Goal: Task Accomplishment & Management: Complete application form

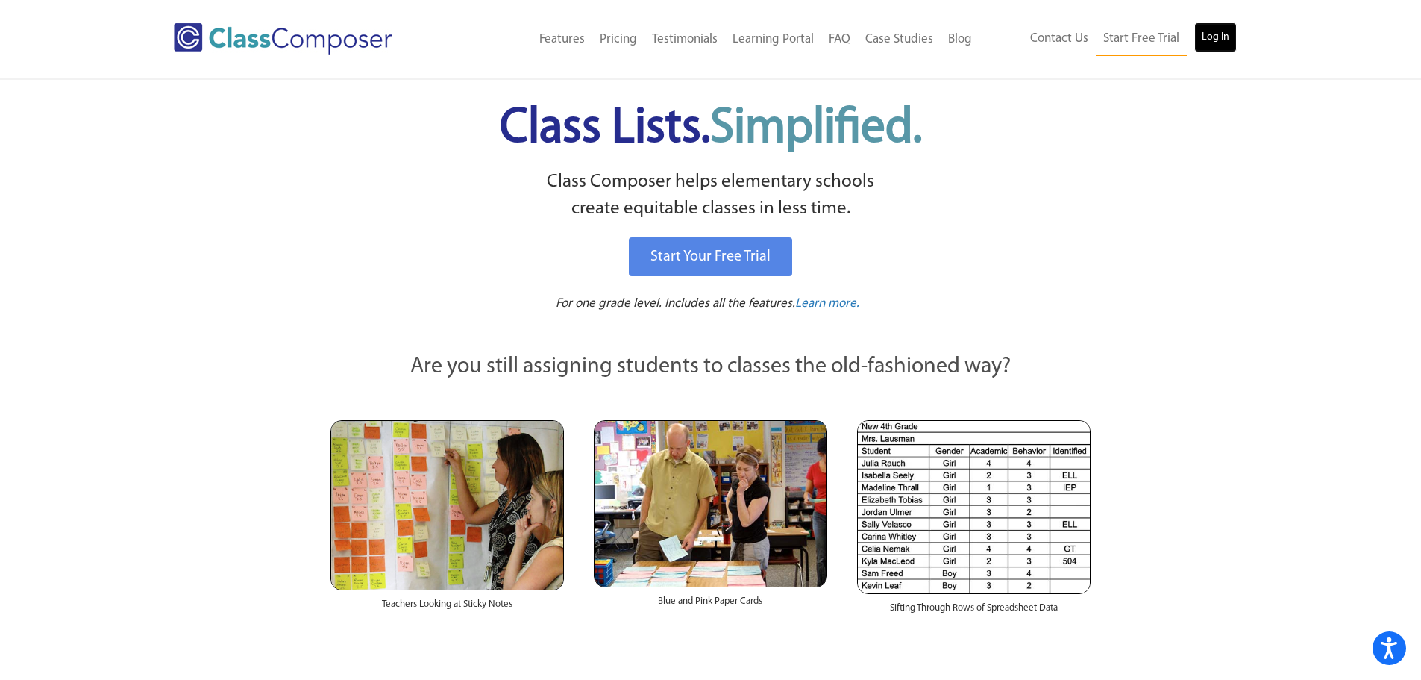
click at [1205, 34] on link "Log In" at bounding box center [1215, 37] width 43 height 30
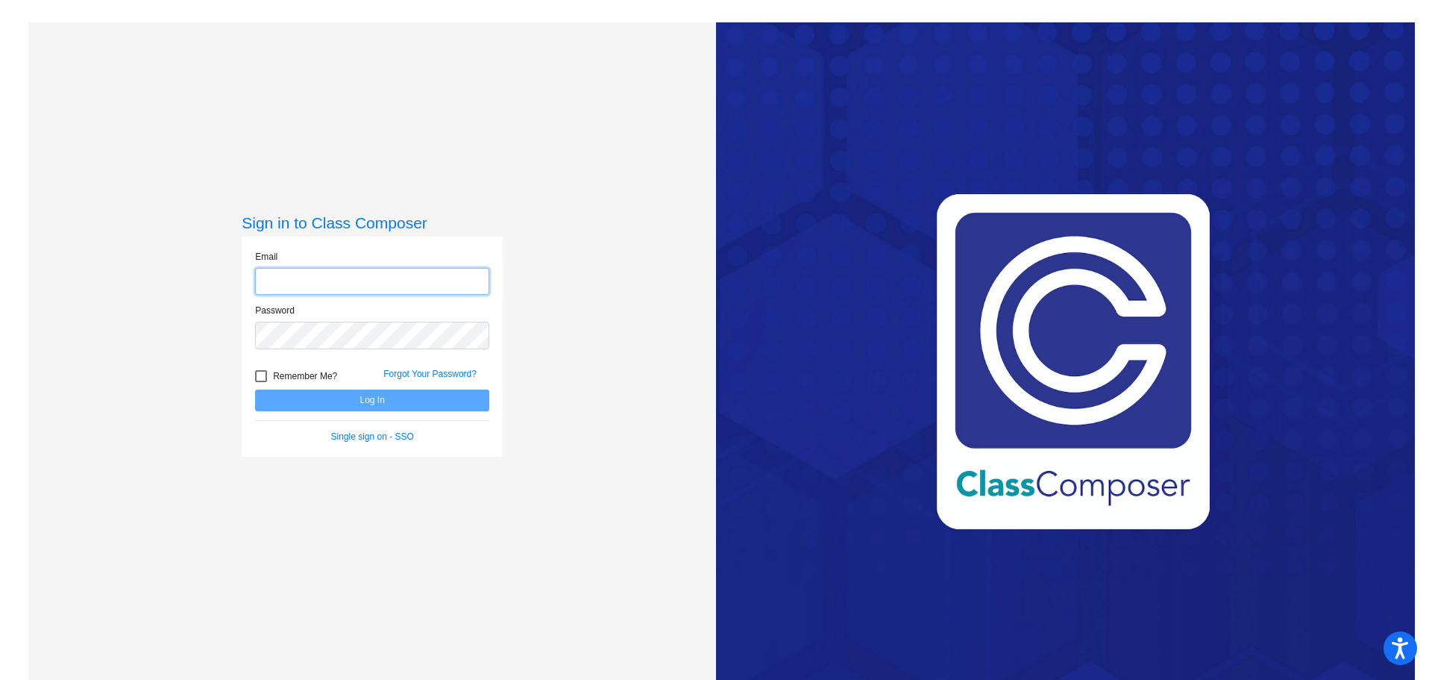
type input "[EMAIL_ADDRESS][DOMAIN_NAME]"
click at [345, 401] on button "Log In" at bounding box center [372, 400] width 234 height 22
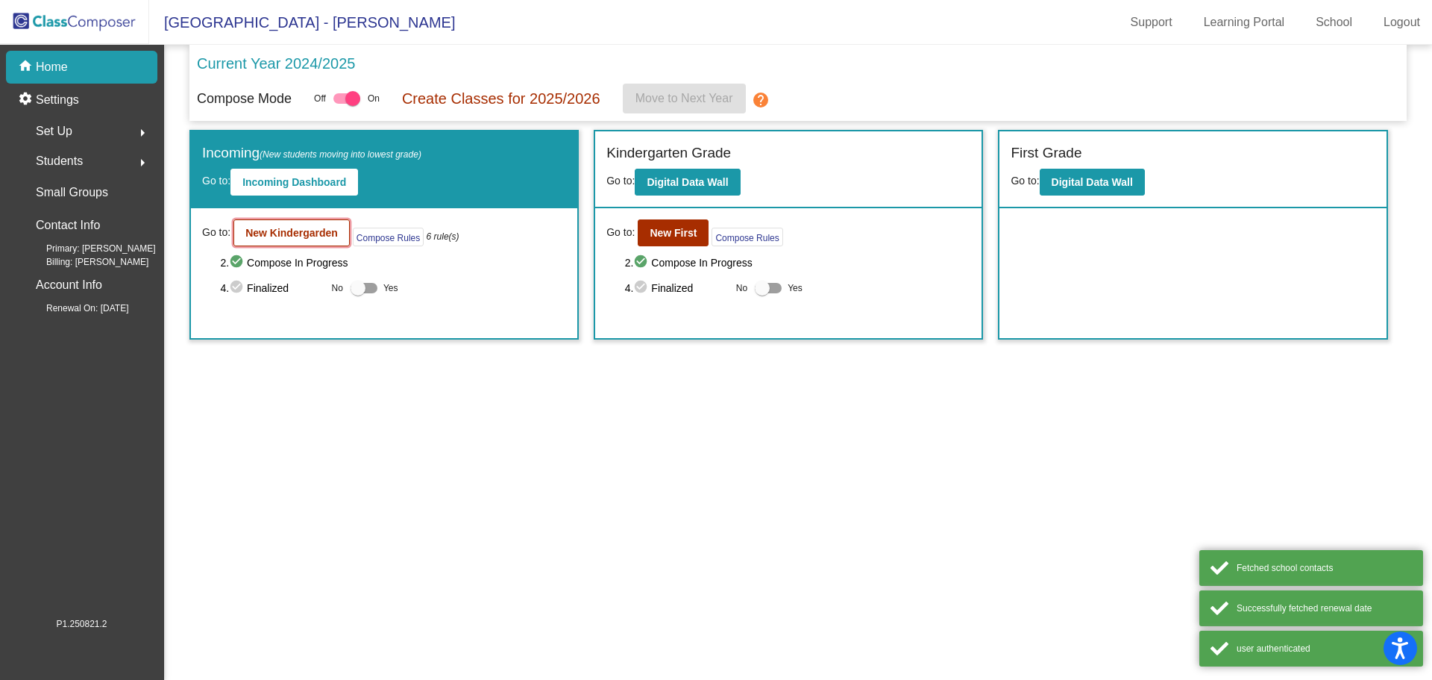
click at [292, 224] on button "New Kindergarden" at bounding box center [291, 232] width 116 height 27
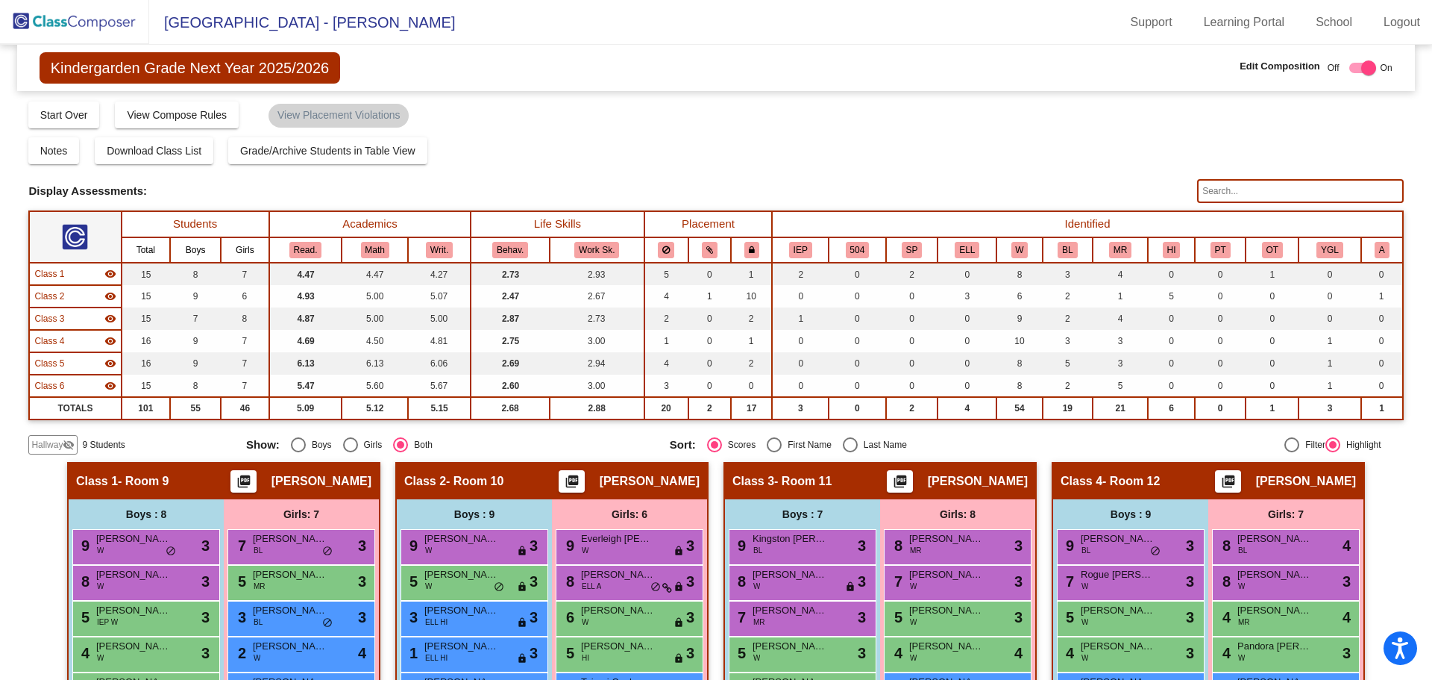
click at [62, 446] on span "Hallway" at bounding box center [46, 444] width 31 height 13
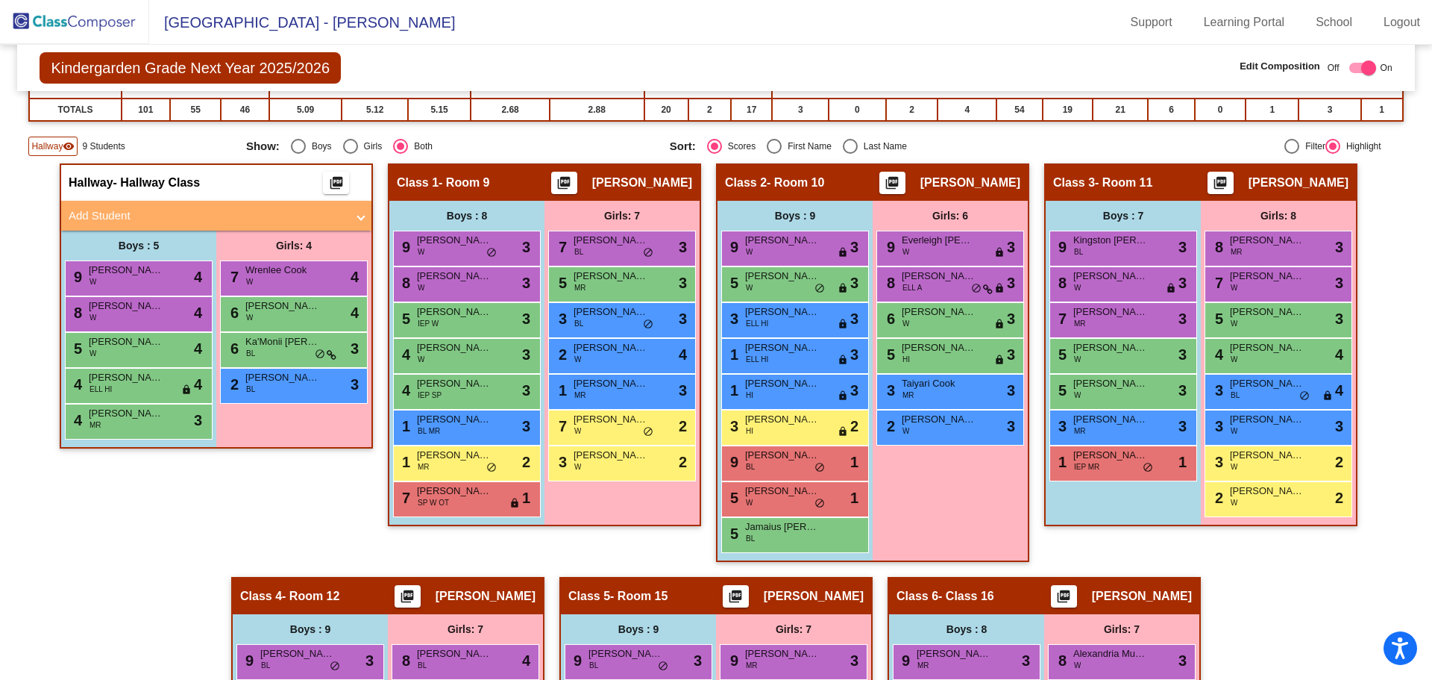
scroll to position [373, 0]
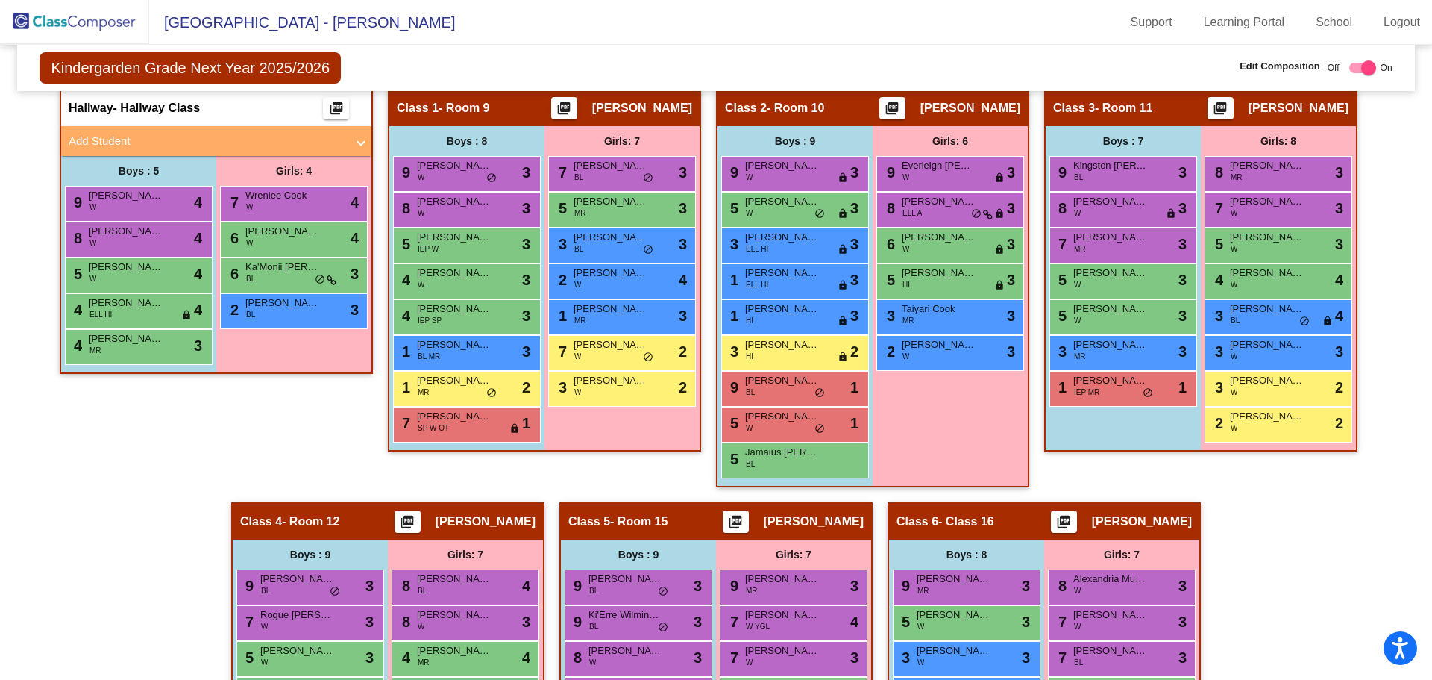
click at [92, 134] on mat-panel-title "Add Student" at bounding box center [207, 141] width 277 height 17
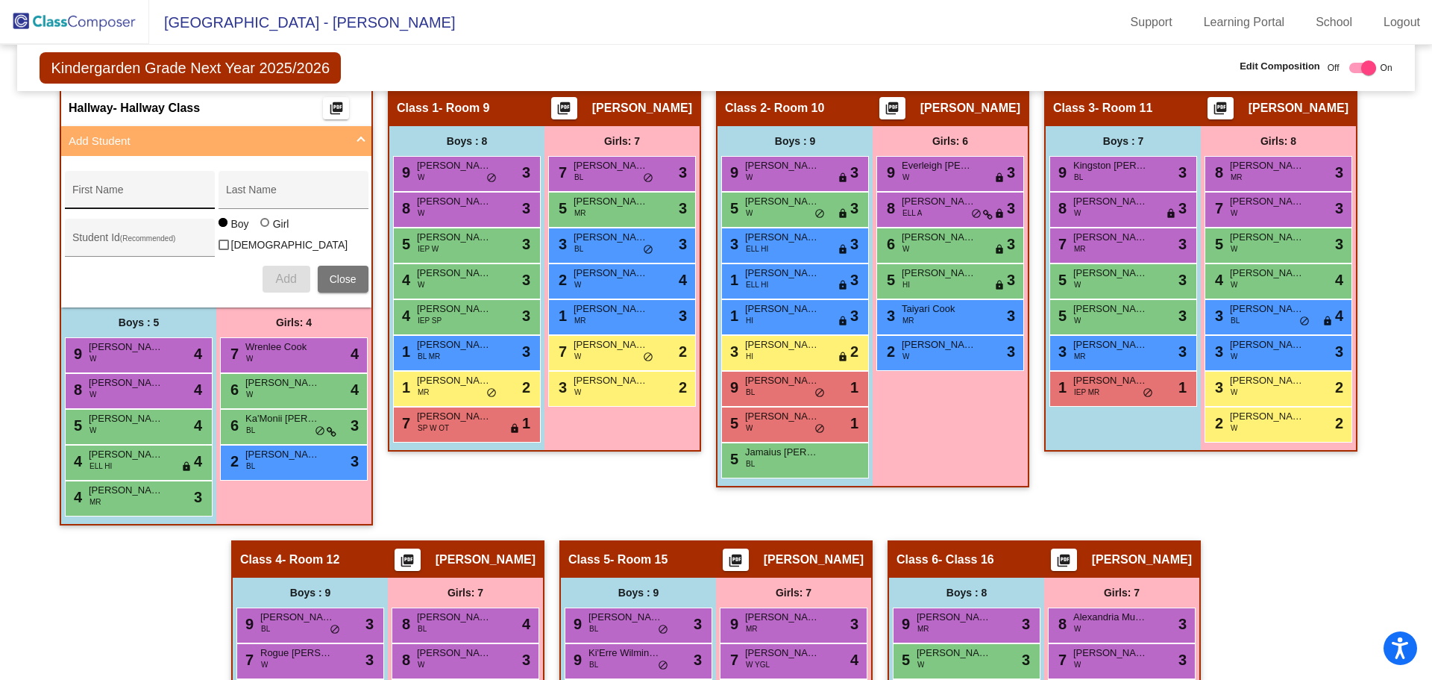
click at [135, 200] on input "First Name" at bounding box center [139, 195] width 134 height 12
type input "Royal"
type input "[PERSON_NAME]"
click at [277, 283] on button "Add" at bounding box center [287, 279] width 48 height 27
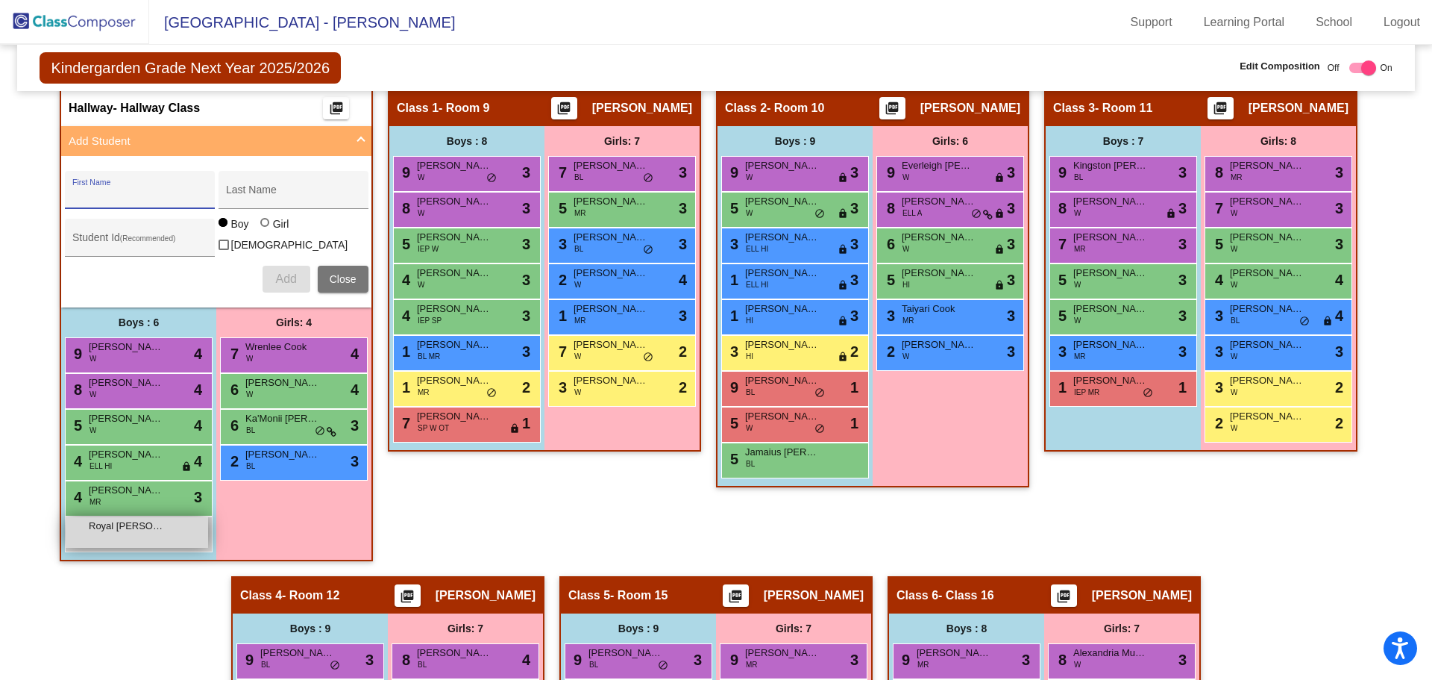
click at [137, 525] on span "Royal [PERSON_NAME]" at bounding box center [126, 525] width 75 height 15
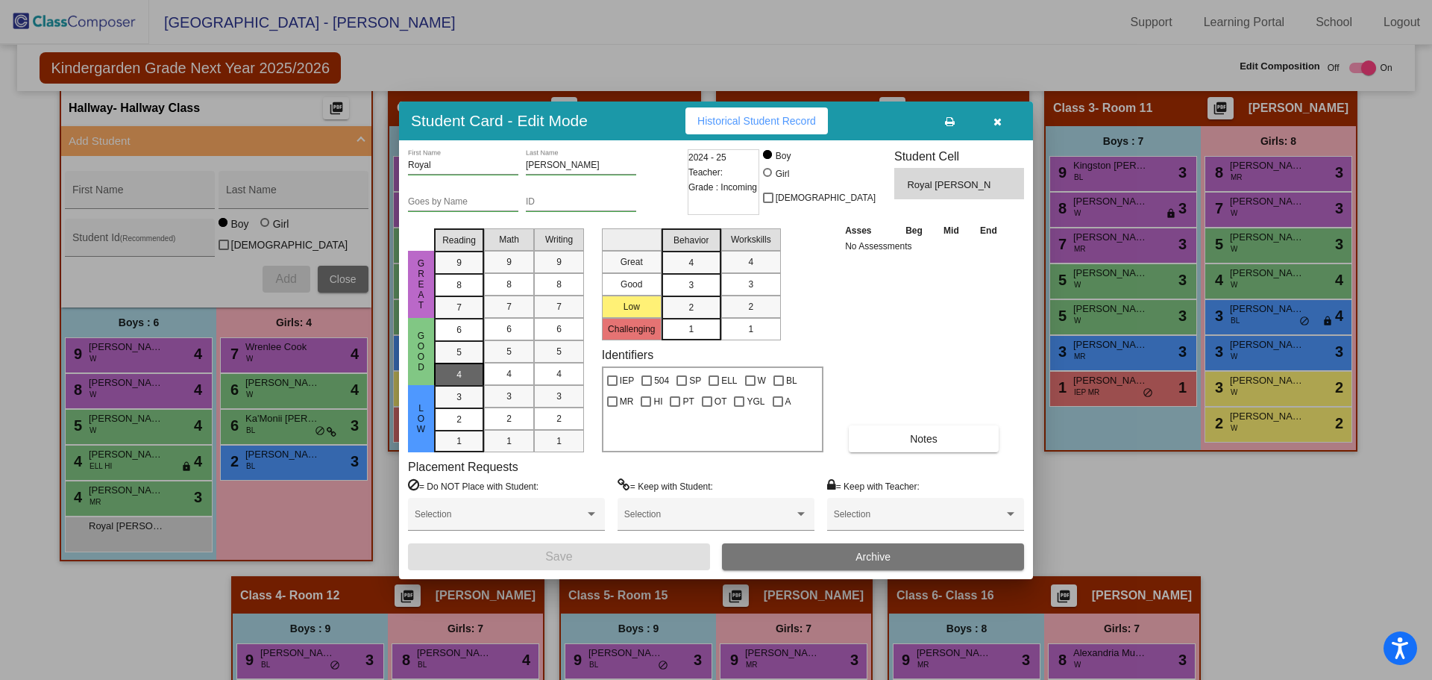
click at [462, 341] on div "4" at bounding box center [459, 330] width 29 height 22
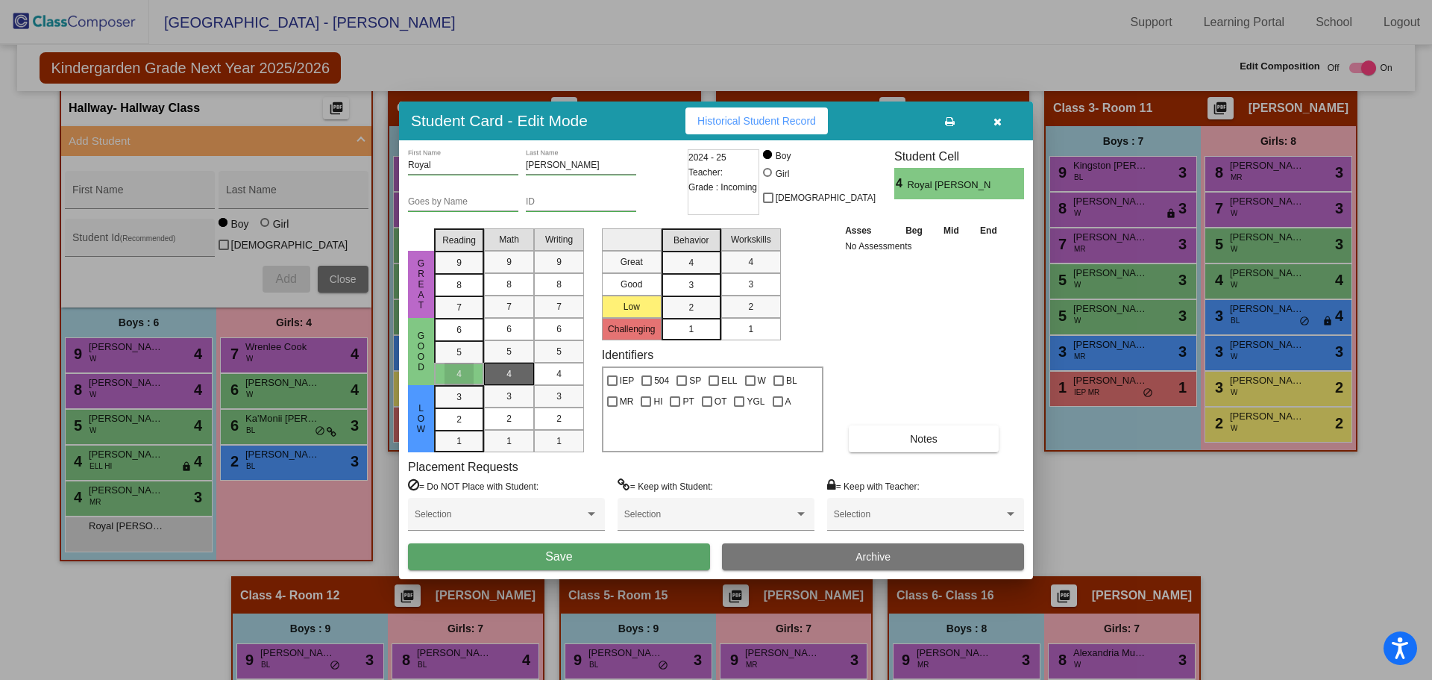
click at [504, 374] on div "4" at bounding box center [509, 374] width 29 height 22
click at [542, 371] on mat-list-option "4" at bounding box center [559, 374] width 50 height 22
click at [676, 301] on mat-list-option "2" at bounding box center [692, 306] width 60 height 22
click at [777, 305] on mat-list-option "2" at bounding box center [751, 306] width 60 height 22
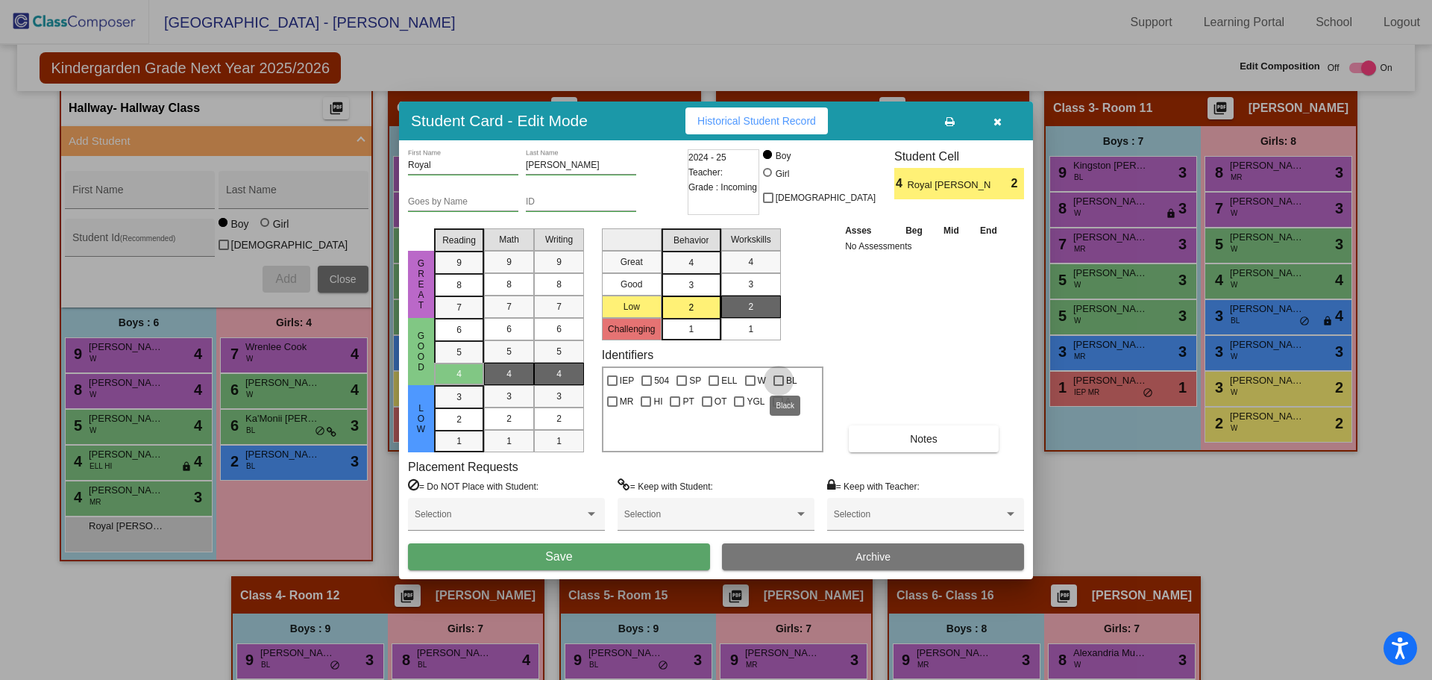
click at [779, 377] on div at bounding box center [779, 380] width 10 height 10
click at [779, 386] on input "BL" at bounding box center [778, 386] width 1 height 1
checkbox input "true"
click at [545, 551] on span "Save" at bounding box center [558, 556] width 27 height 13
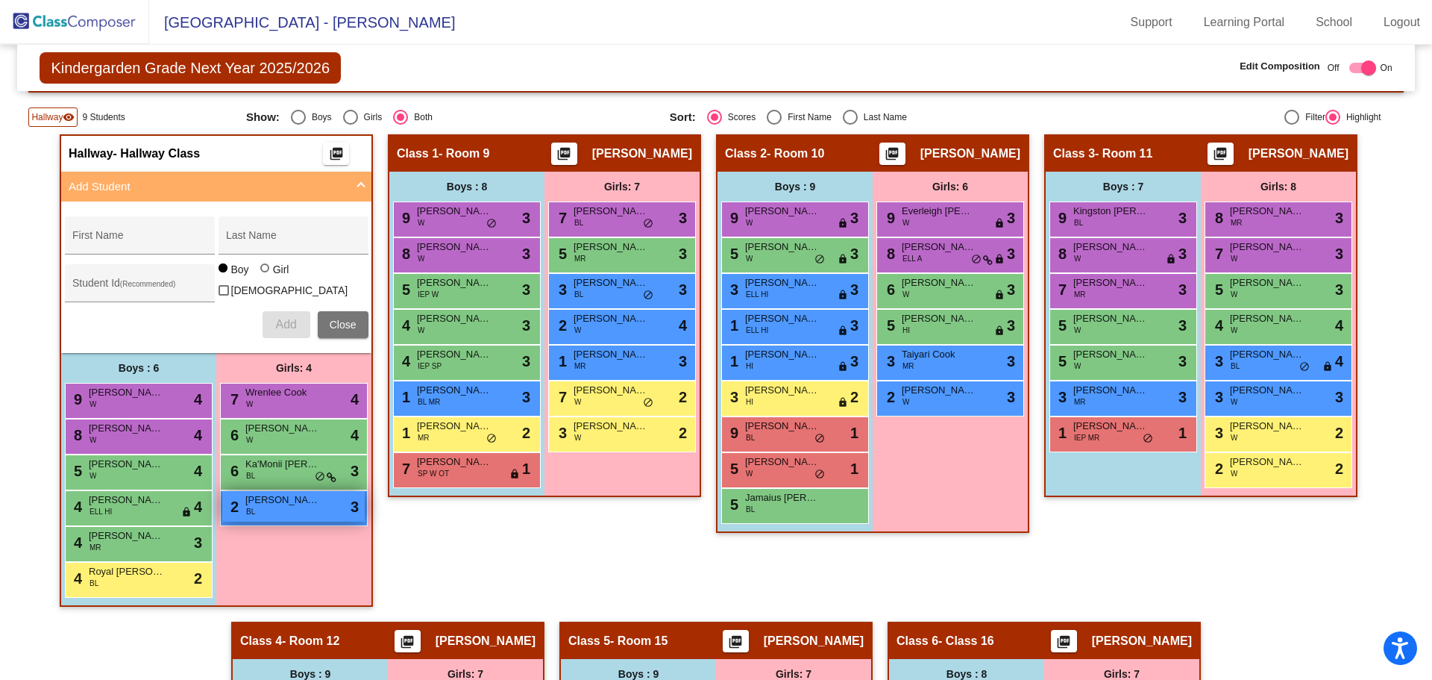
scroll to position [298, 0]
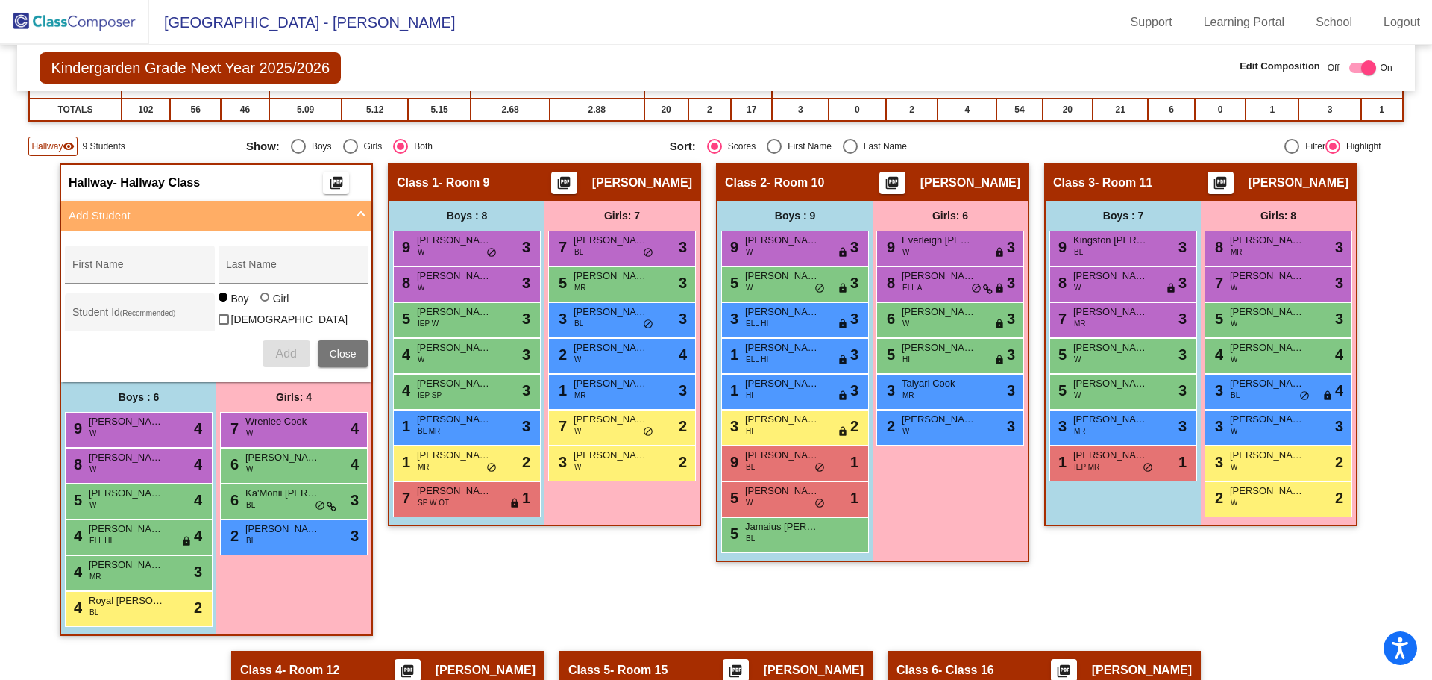
click at [843, 147] on div "Select an option" at bounding box center [850, 146] width 15 height 15
click at [850, 154] on input "Last Name" at bounding box center [850, 154] width 1 height 1
radio input "true"
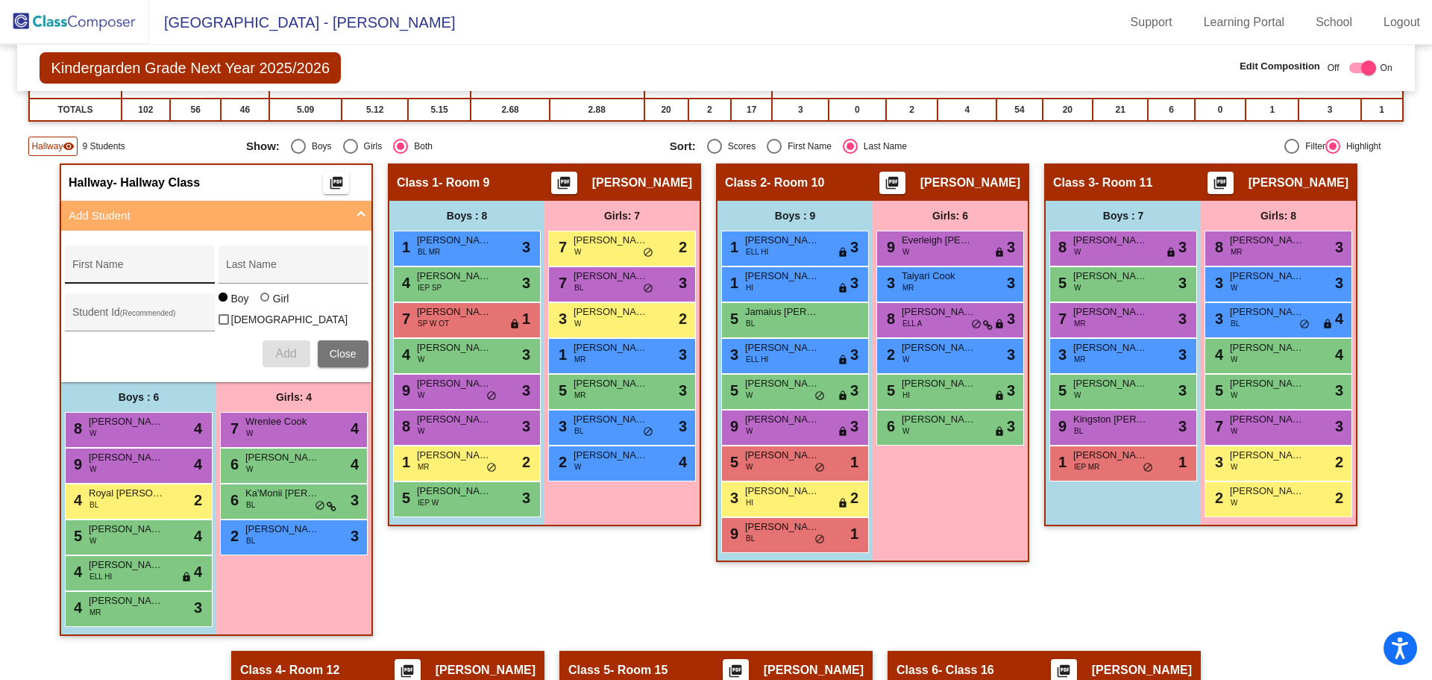
click at [172, 263] on div "First Name" at bounding box center [139, 269] width 134 height 31
type input "[PERSON_NAME]"
click at [269, 343] on button "Add" at bounding box center [287, 353] width 48 height 27
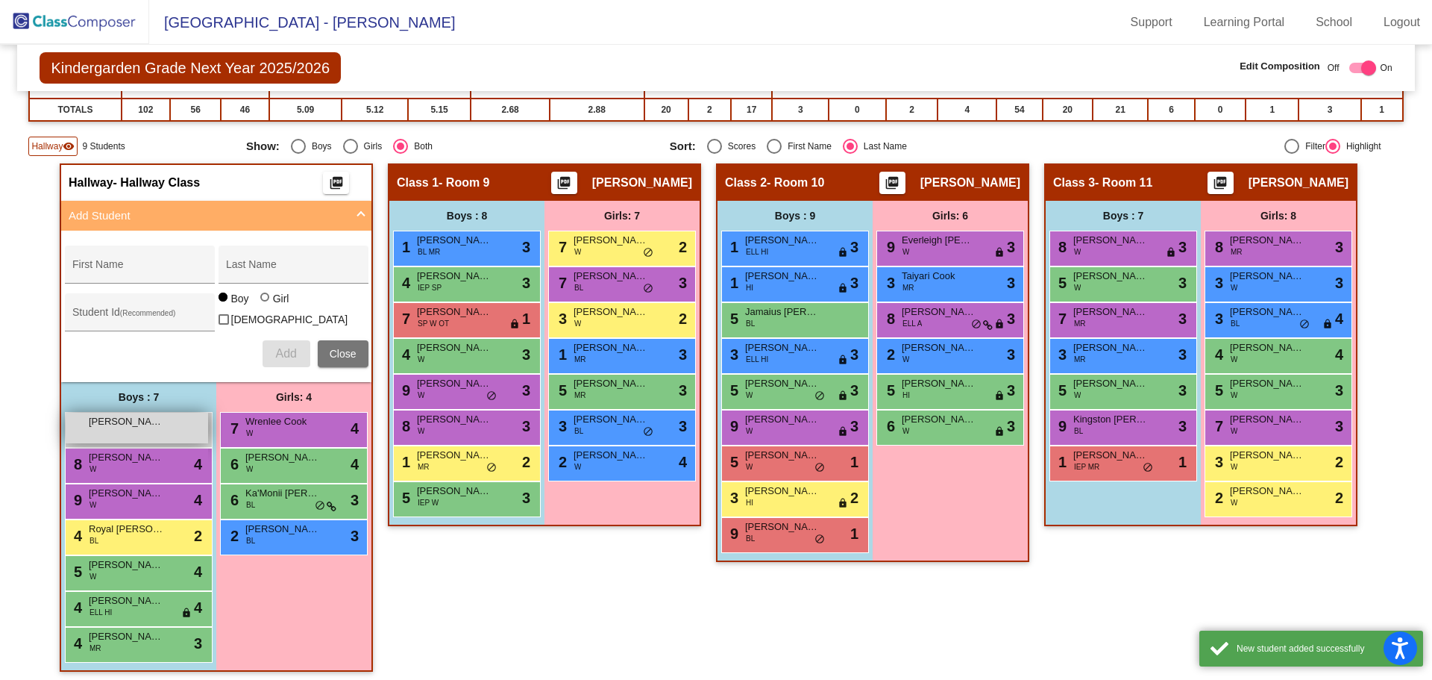
click at [151, 415] on span "[PERSON_NAME]" at bounding box center [126, 421] width 75 height 15
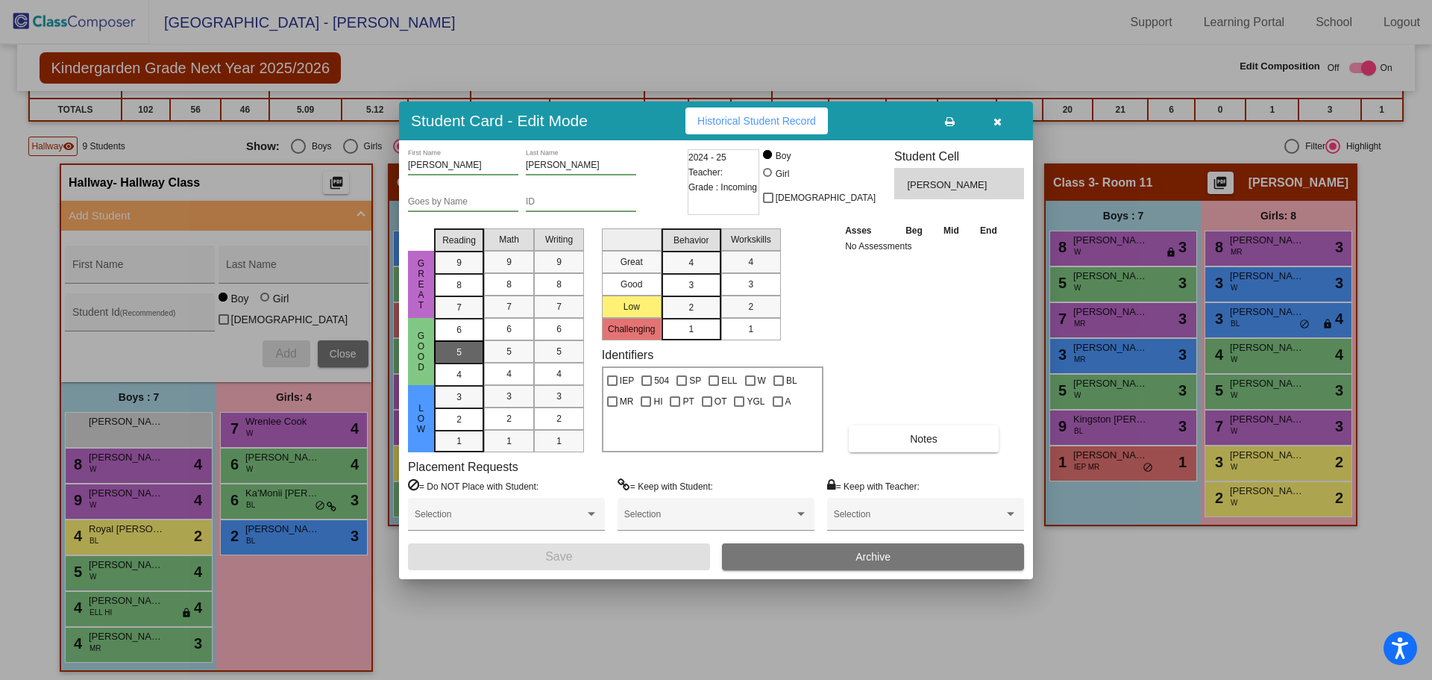
click at [474, 351] on mat-list-option "5" at bounding box center [459, 351] width 50 height 22
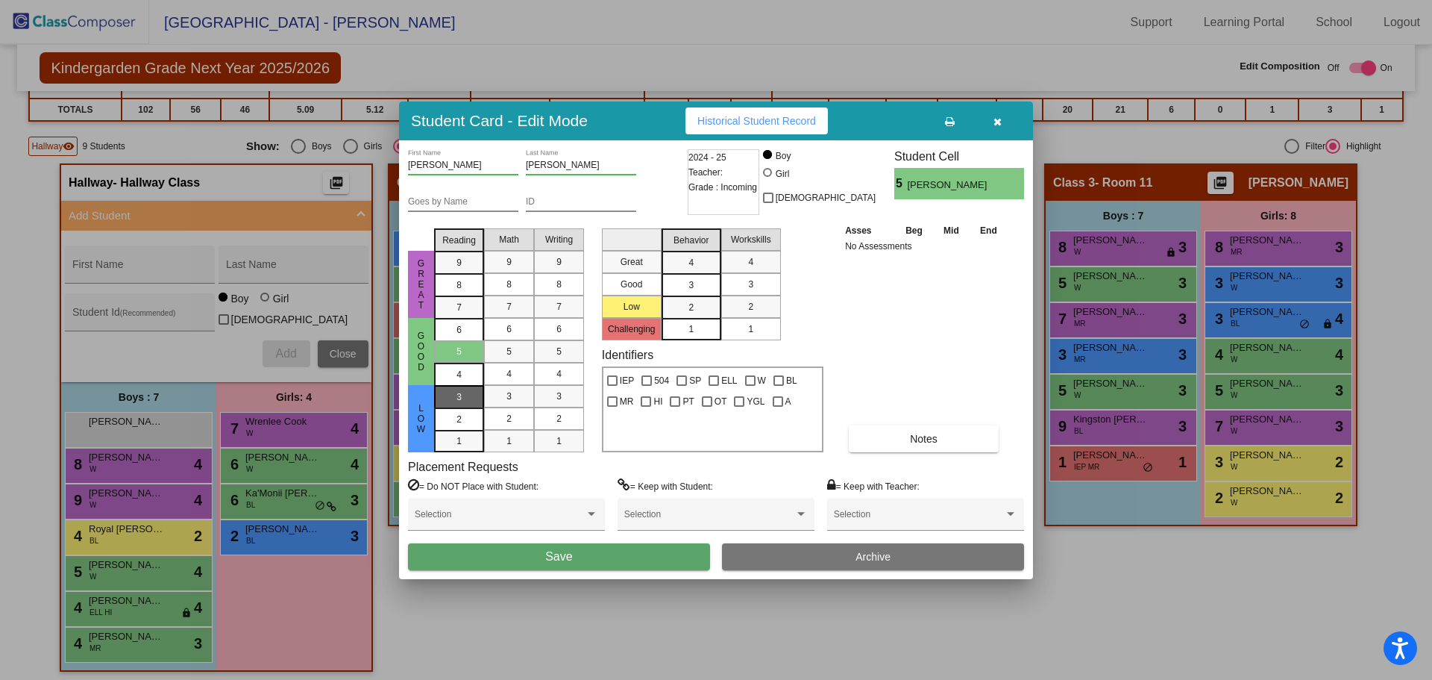
click at [461, 389] on div "3" at bounding box center [459, 397] width 29 height 22
click at [515, 380] on div "4" at bounding box center [509, 374] width 29 height 22
click at [505, 403] on div "3" at bounding box center [509, 396] width 29 height 22
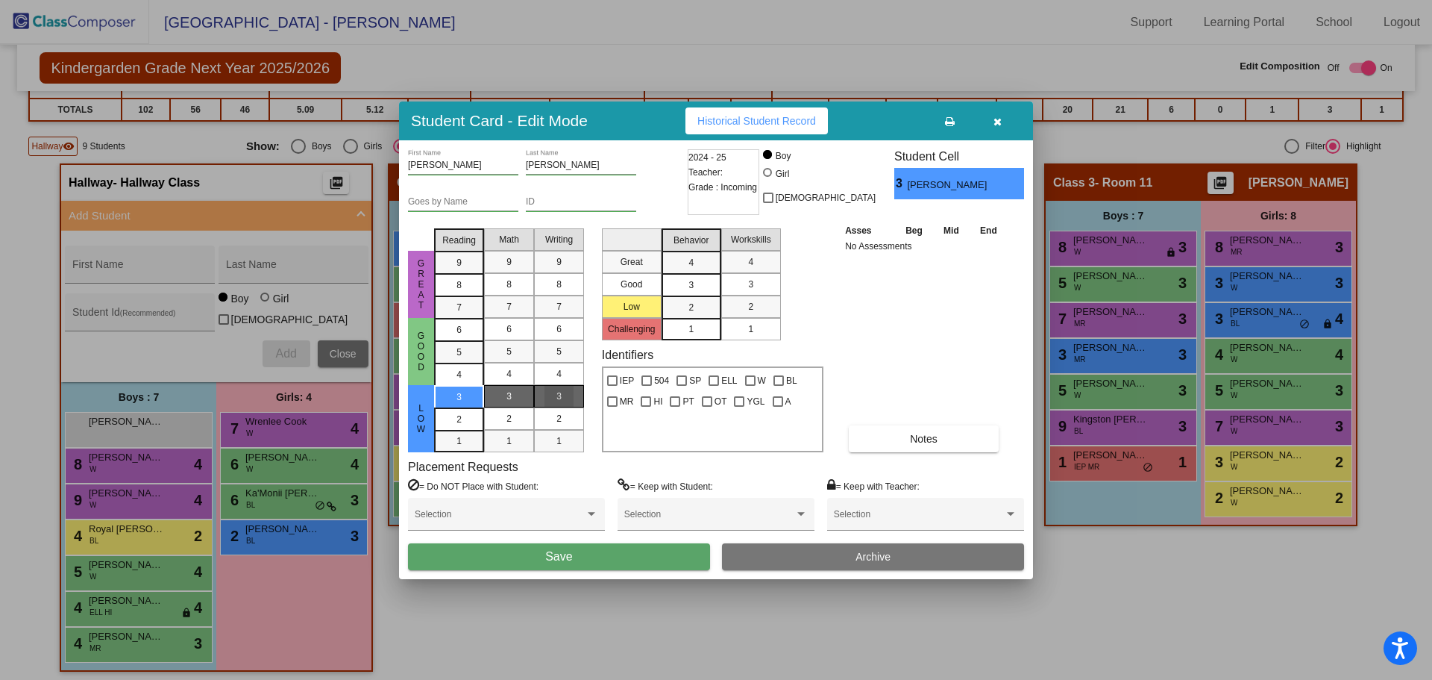
click at [552, 391] on div "3" at bounding box center [559, 396] width 29 height 22
click at [701, 304] on div "2" at bounding box center [691, 307] width 29 height 22
click at [744, 286] on div "3" at bounding box center [750, 284] width 29 height 22
click at [747, 299] on div "2" at bounding box center [750, 306] width 29 height 22
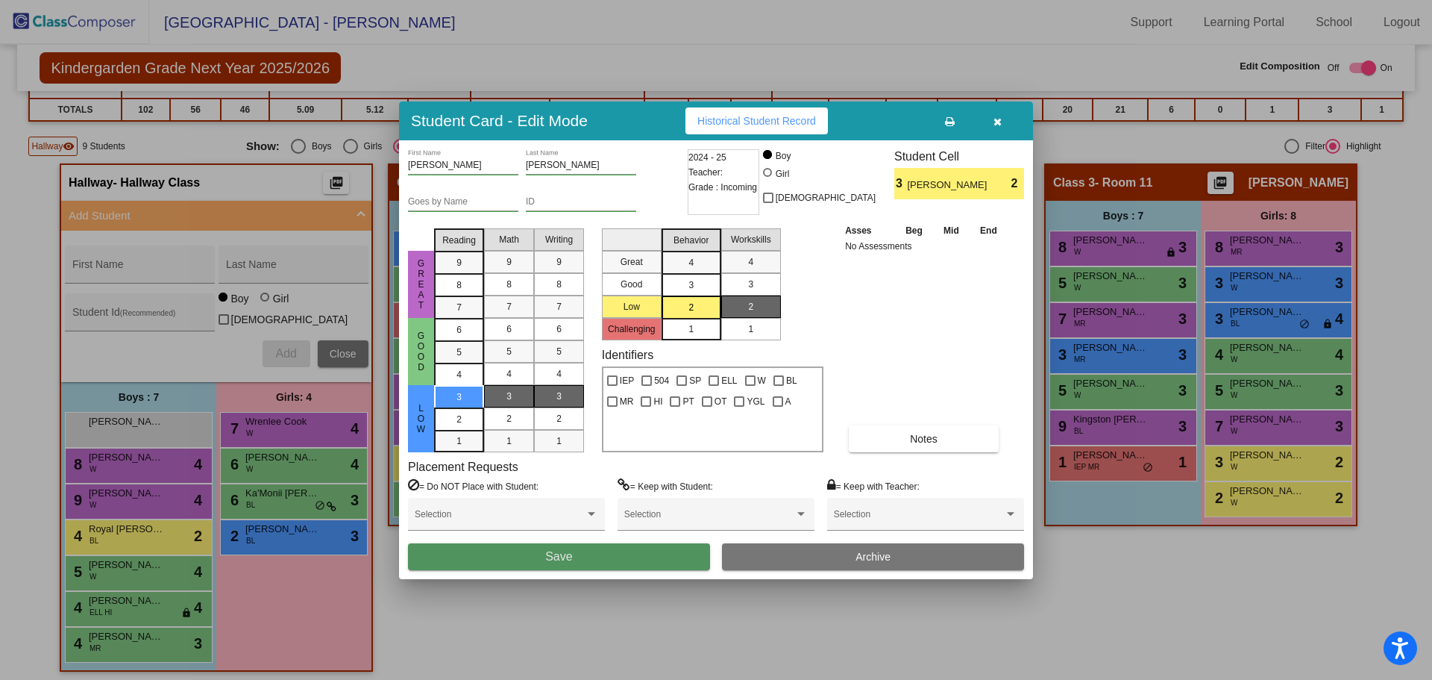
click at [607, 553] on button "Save" at bounding box center [559, 556] width 302 height 27
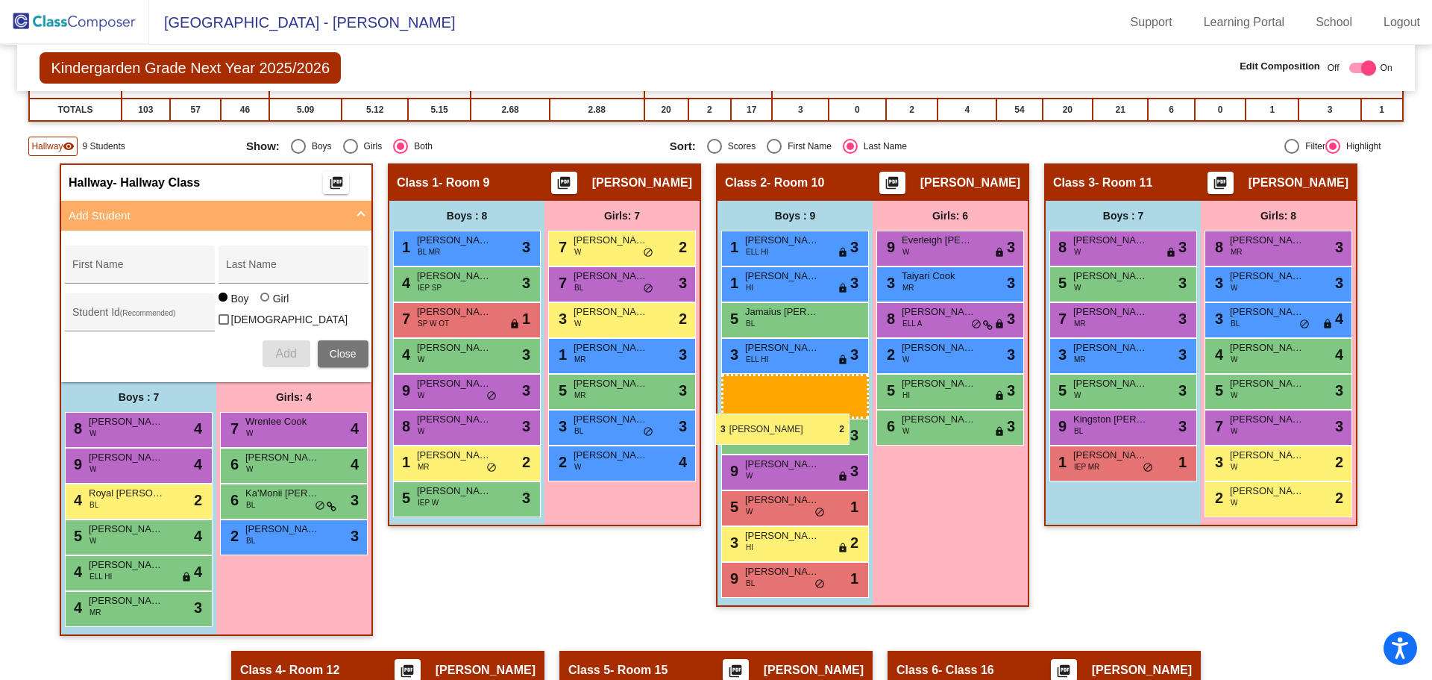
drag, startPoint x: 142, startPoint y: 434, endPoint x: 715, endPoint y: 413, distance: 573.3
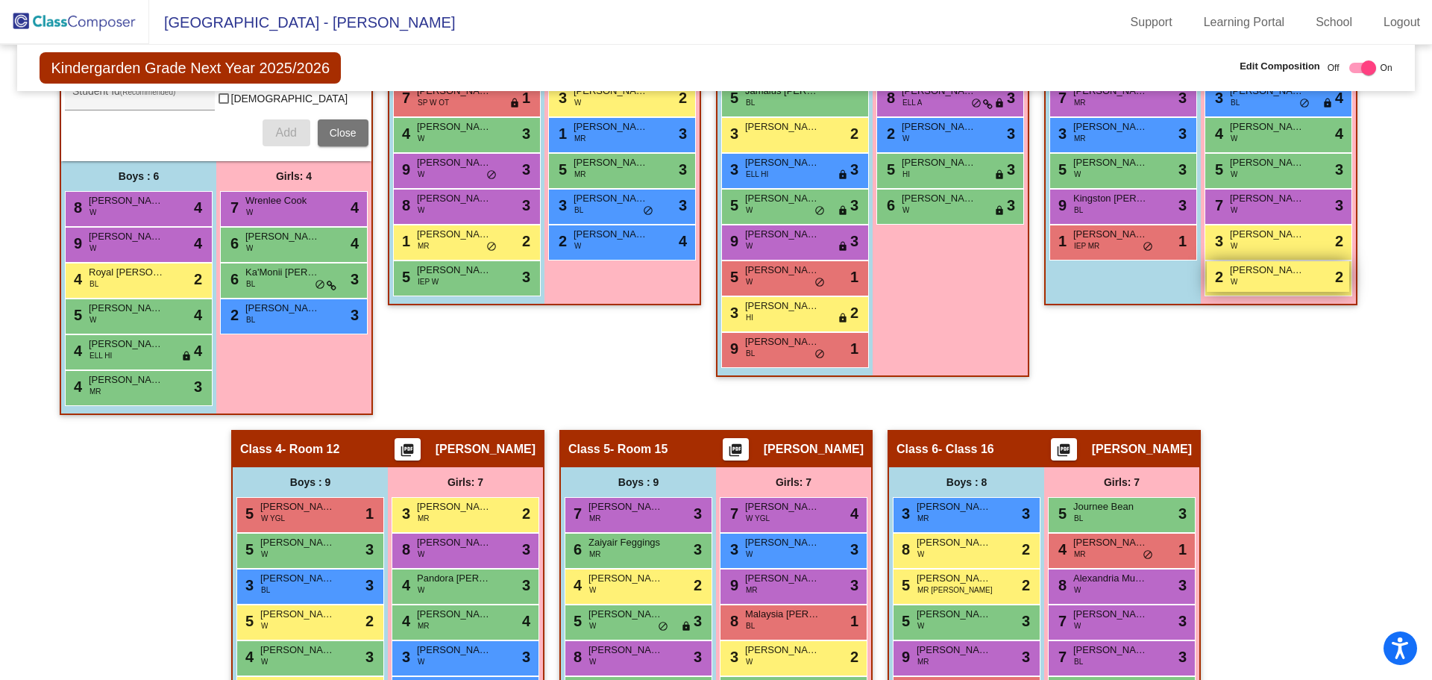
scroll to position [679, 0]
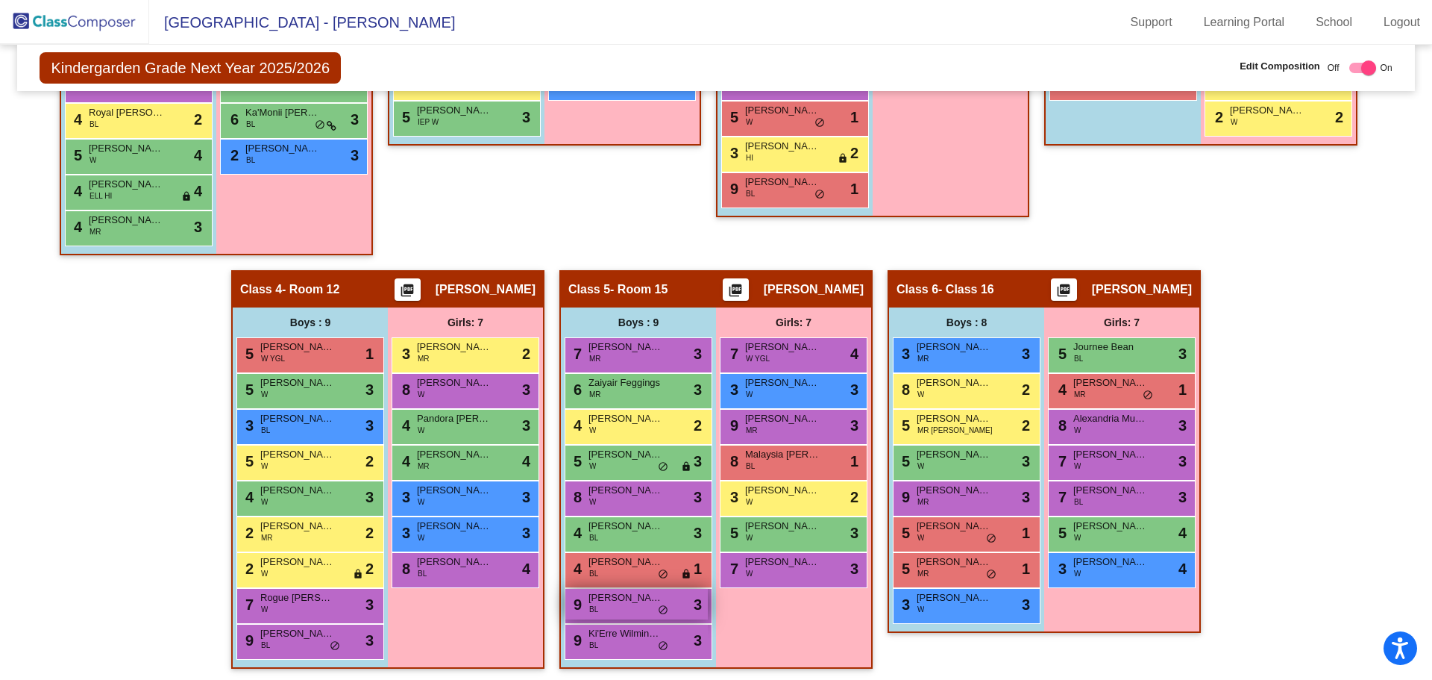
click at [629, 599] on span "[PERSON_NAME]" at bounding box center [626, 597] width 75 height 15
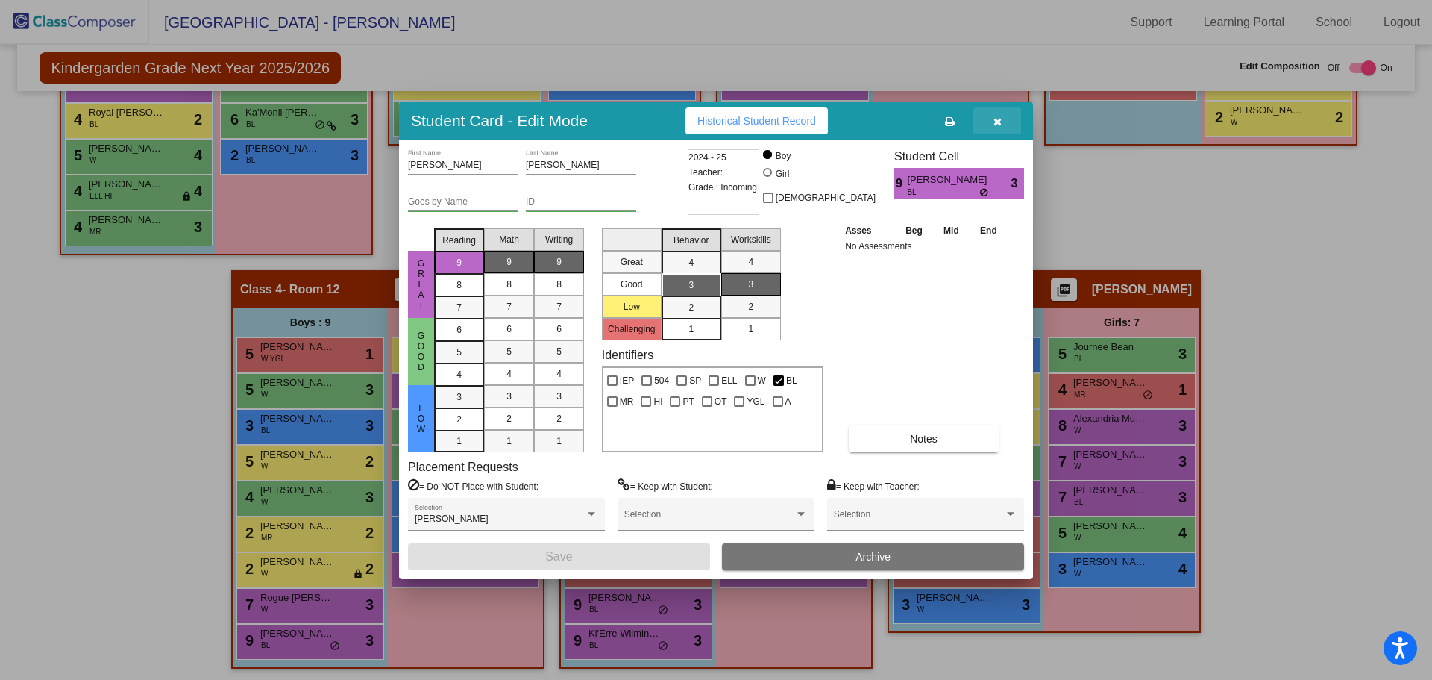
click at [994, 118] on icon "button" at bounding box center [998, 121] width 8 height 10
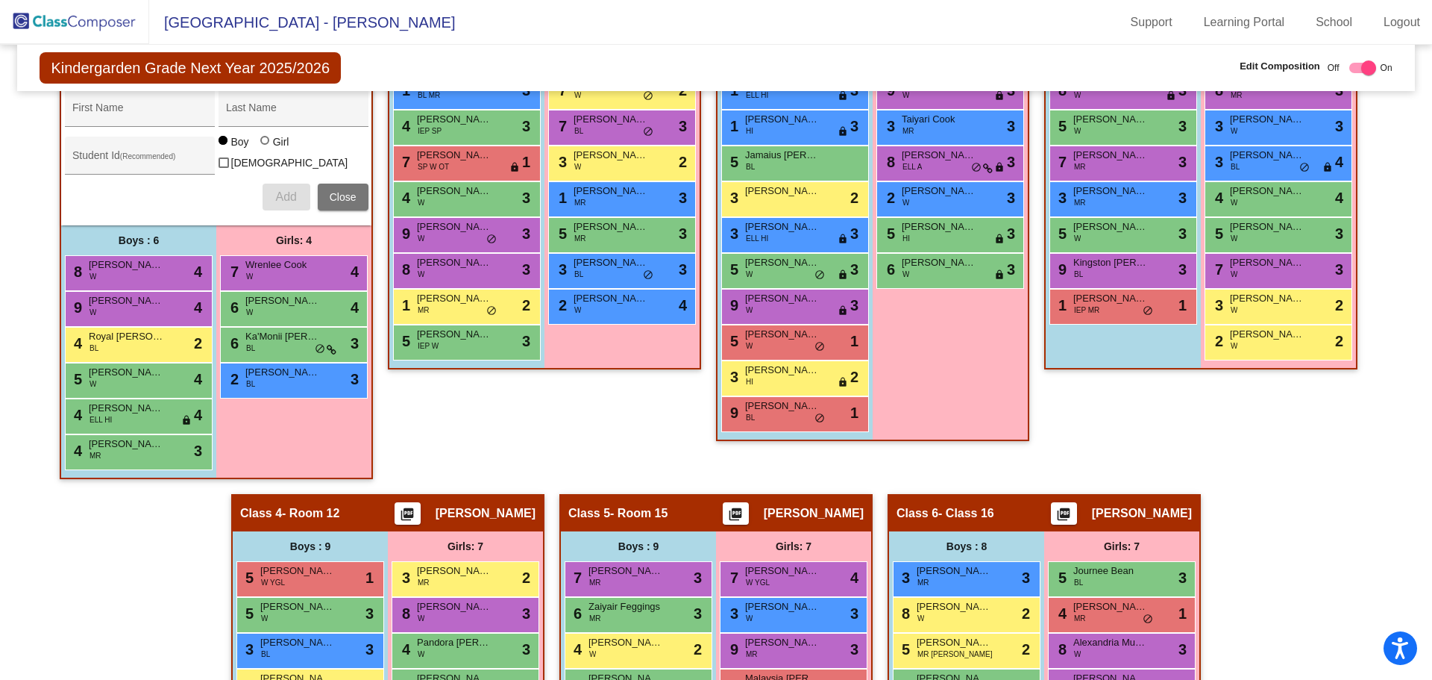
scroll to position [380, 0]
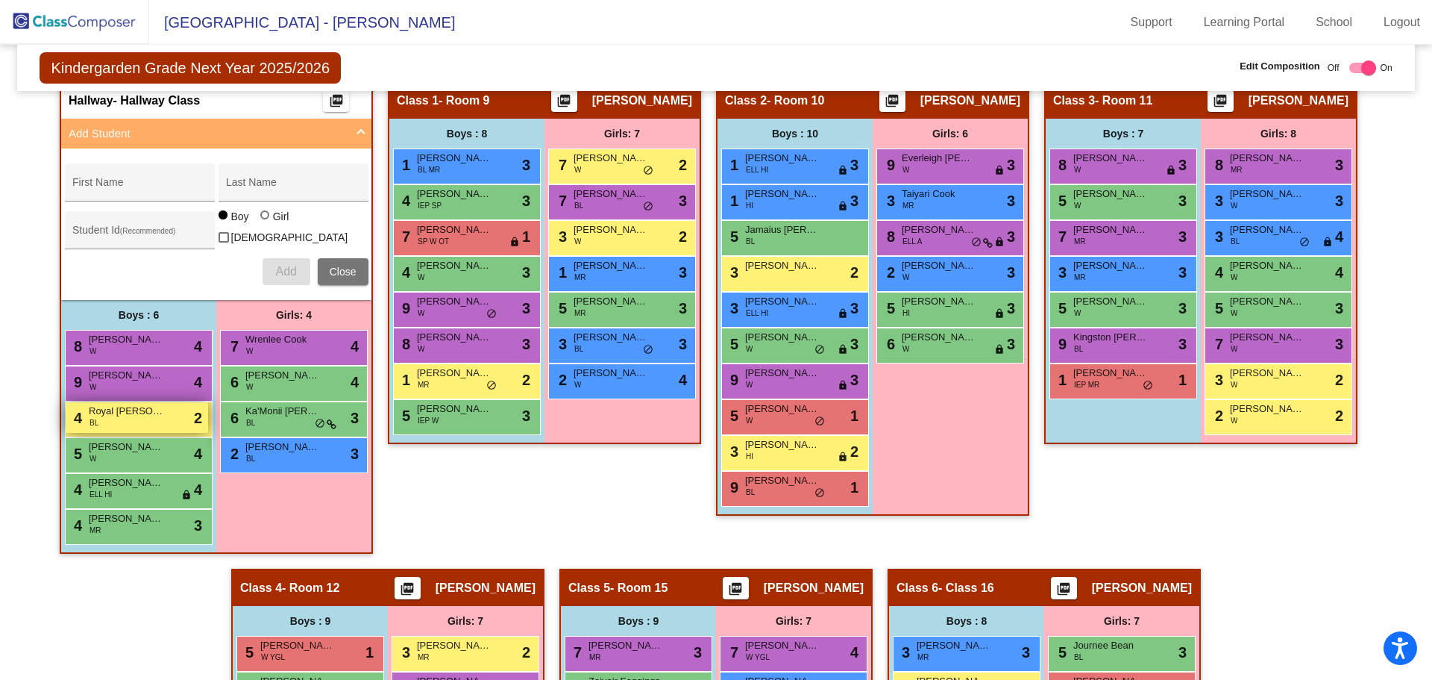
click at [119, 412] on span "Royal [PERSON_NAME]" at bounding box center [126, 411] width 75 height 15
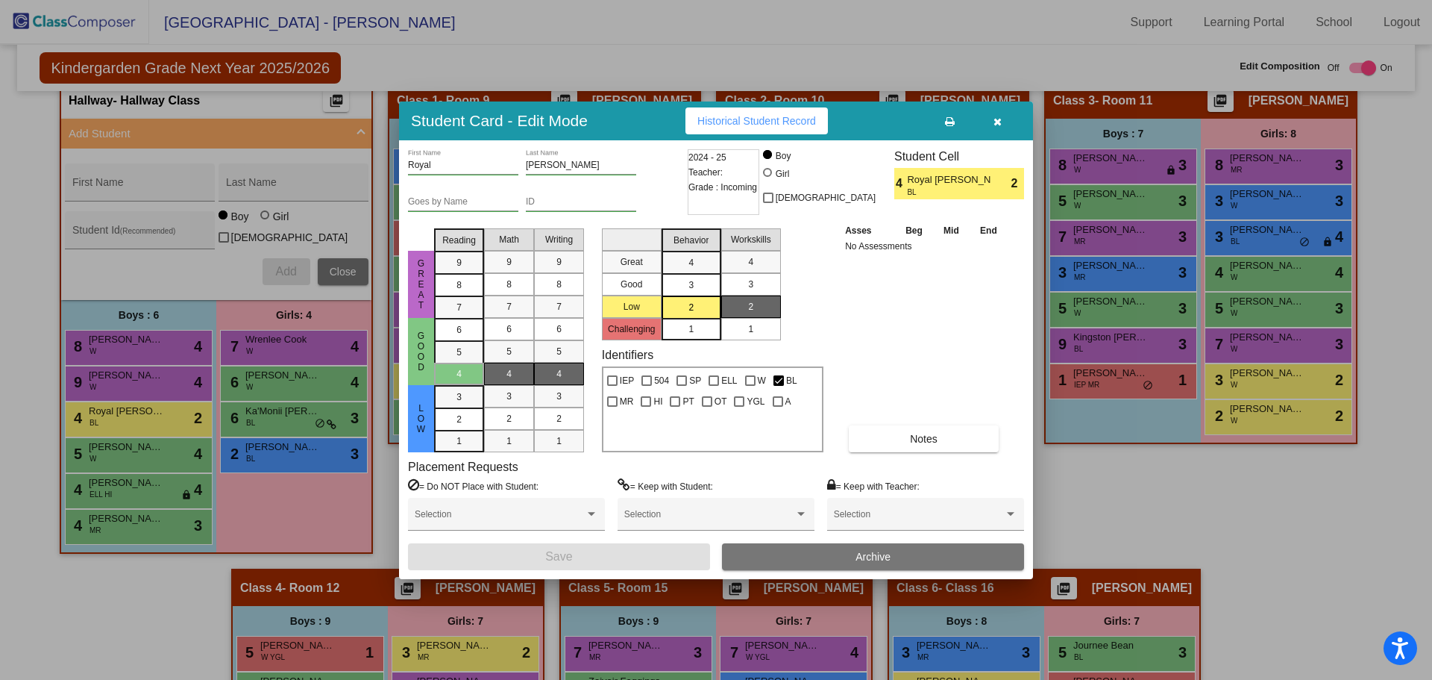
click at [1009, 113] on button "button" at bounding box center [997, 120] width 48 height 27
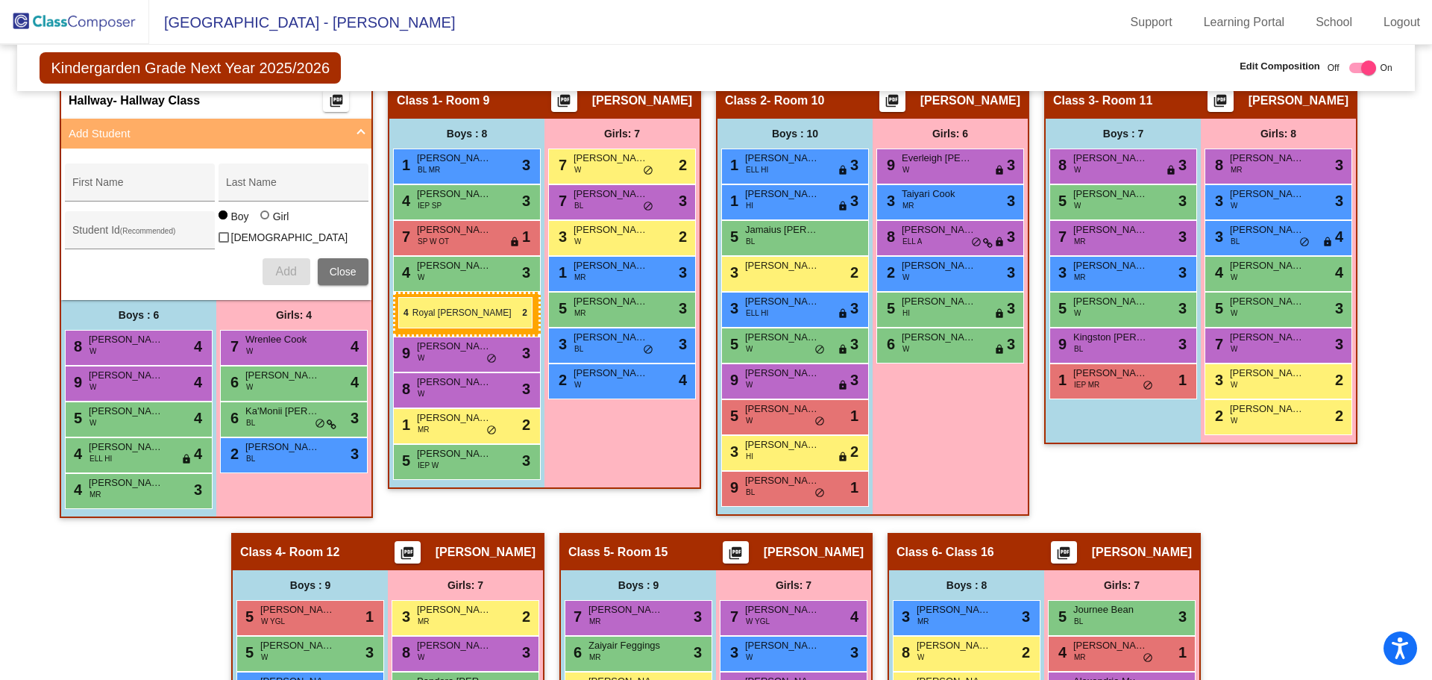
drag, startPoint x: 138, startPoint y: 410, endPoint x: 398, endPoint y: 297, distance: 284.0
